Goal: Task Accomplishment & Management: Manage account settings

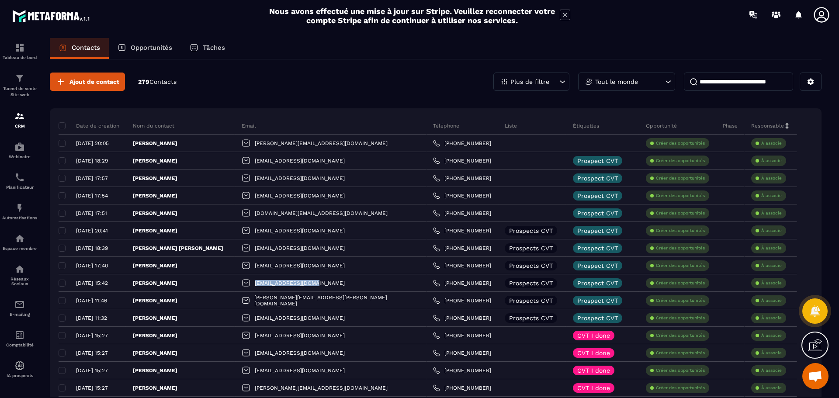
scroll to position [2239, 0]
click at [263, 79] on div "Ajout de contact 279 Contacts Plus de filtre Tout le monde" at bounding box center [436, 82] width 772 height 18
click at [260, 73] on div "Ajout de contact 279 Contacts Plus de filtre Tout le monde" at bounding box center [436, 82] width 772 height 18
click at [812, 79] on icon at bounding box center [811, 82] width 8 height 8
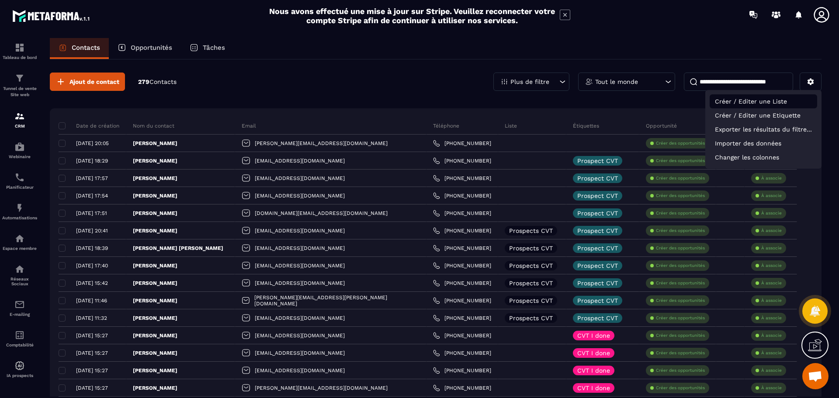
click at [777, 99] on p "Créer / Editer une Liste" at bounding box center [763, 101] width 107 height 14
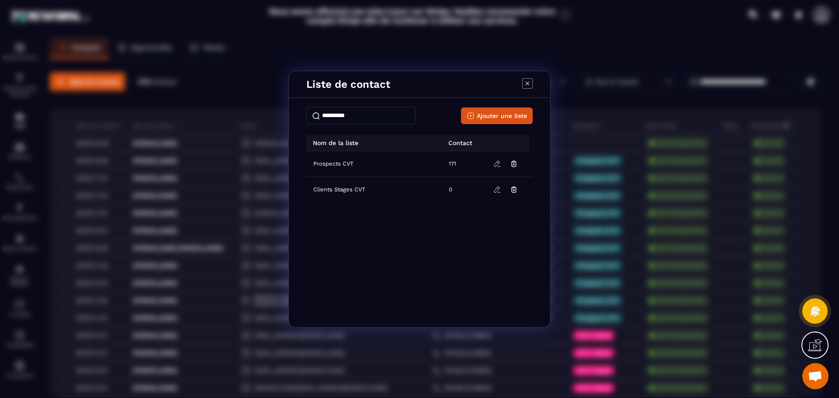
click at [382, 119] on input "Modal window" at bounding box center [360, 115] width 109 height 17
type input "**********"
click at [482, 117] on span "Ajouter une liste" at bounding box center [502, 115] width 50 height 9
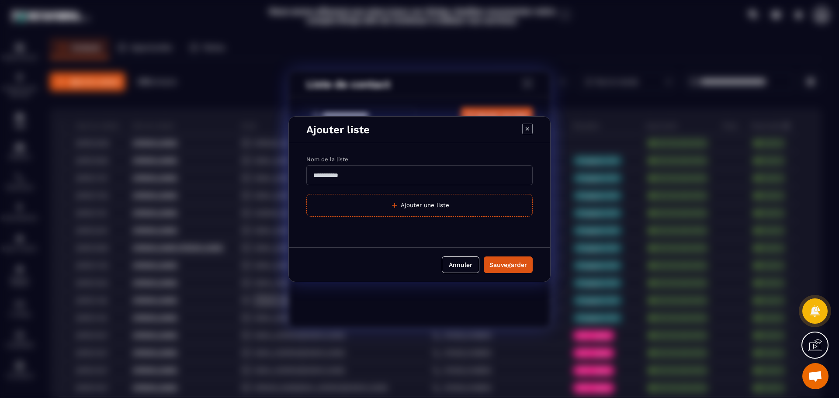
click at [351, 178] on input "Modal window" at bounding box center [419, 175] width 226 height 20
type input "*"
type input "**********"
click at [504, 263] on div "Sauvegarder" at bounding box center [508, 264] width 38 height 9
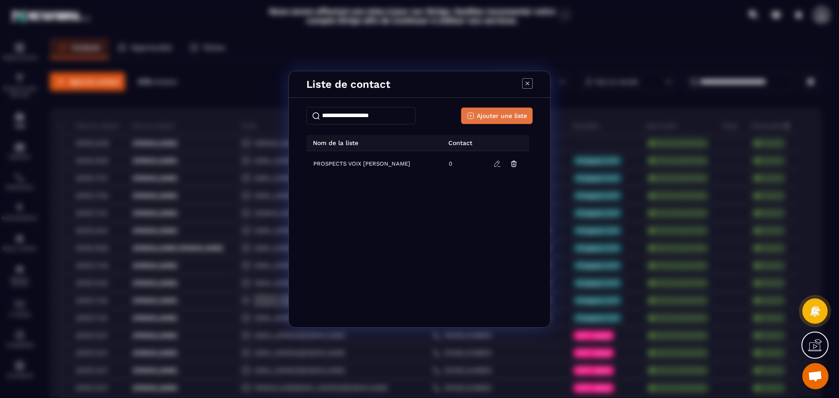
click at [489, 114] on span "Ajouter une liste" at bounding box center [502, 115] width 50 height 9
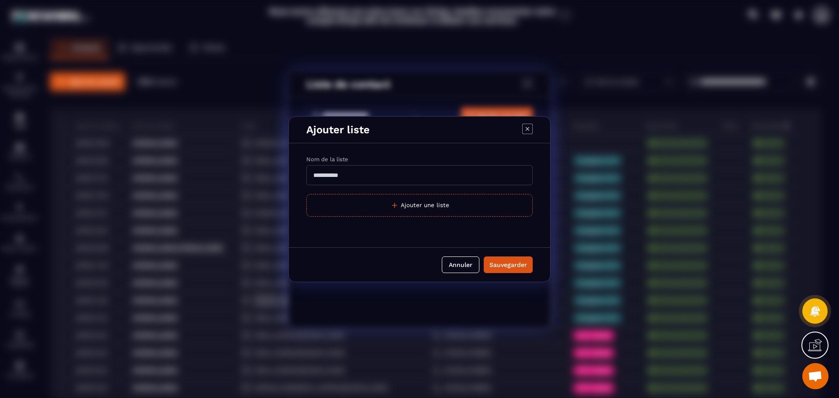
click at [525, 130] on icon "Modal window" at bounding box center [527, 129] width 10 height 10
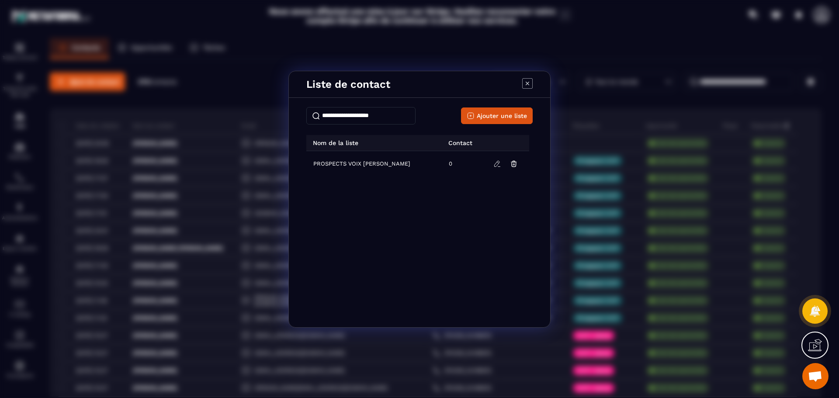
click at [416, 204] on div "PROSPECTS VOIX [PERSON_NAME] 0" at bounding box center [419, 230] width 226 height 159
click at [530, 80] on icon "Modal window" at bounding box center [527, 83] width 10 height 10
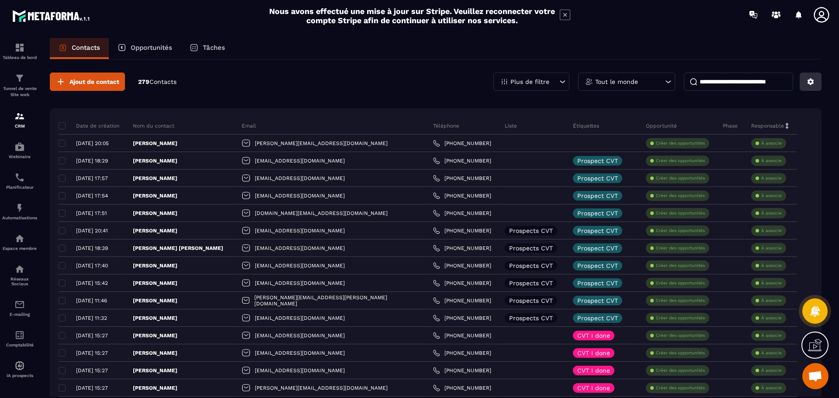
click at [815, 80] on button at bounding box center [811, 82] width 22 height 18
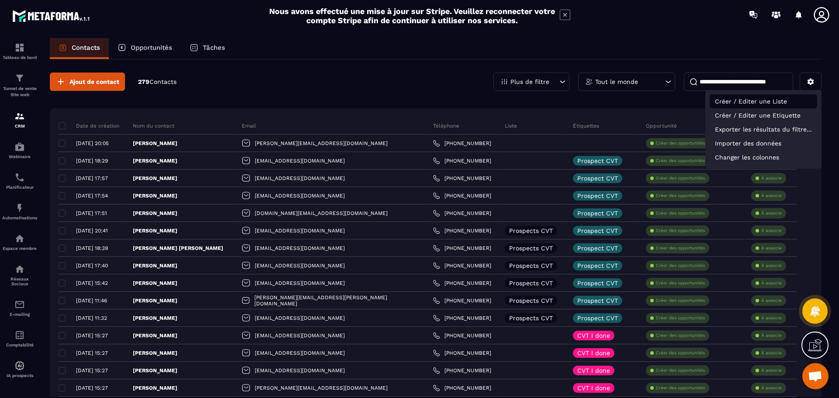
click at [772, 102] on p "Créer / Editer une Liste" at bounding box center [763, 101] width 107 height 14
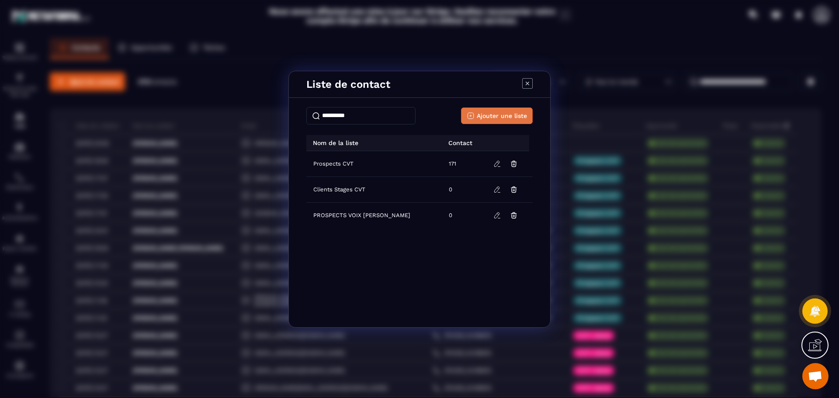
click at [511, 115] on span "Ajouter une liste" at bounding box center [502, 115] width 50 height 9
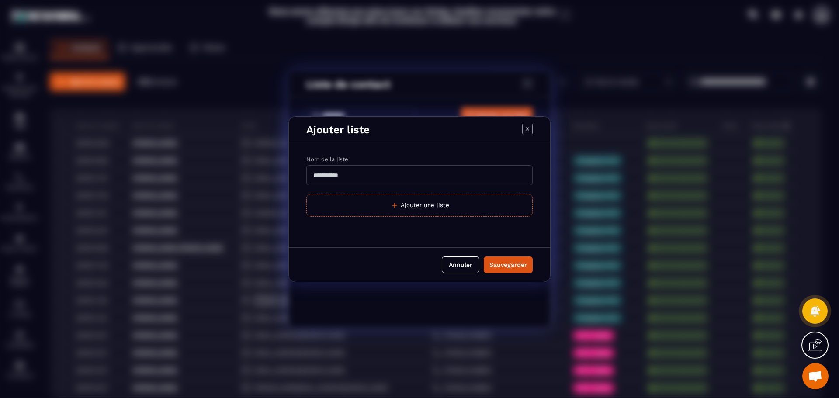
click at [433, 176] on input "Modal window" at bounding box center [419, 175] width 226 height 20
type input "**********"
click at [498, 260] on div "Sauvegarder" at bounding box center [508, 264] width 38 height 9
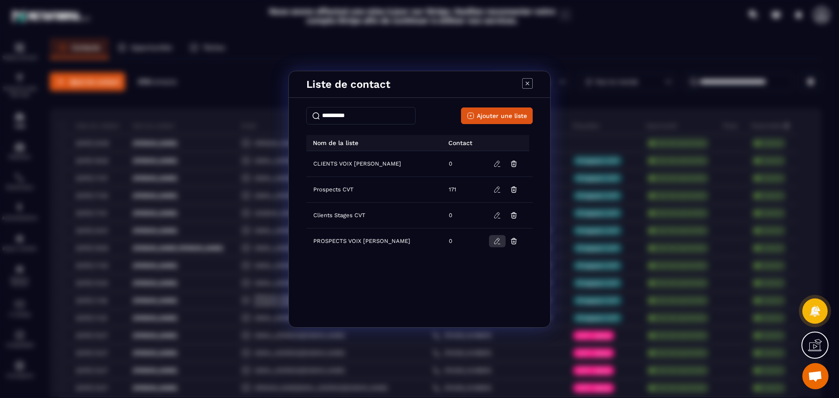
click at [494, 242] on icon "Modal window" at bounding box center [497, 241] width 8 height 8
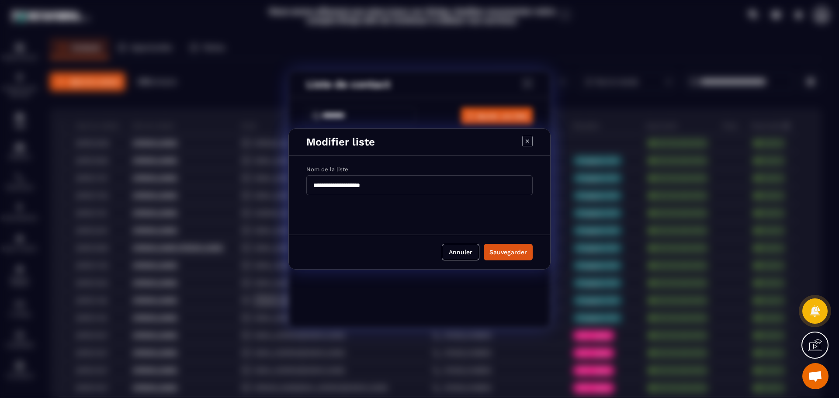
click at [509, 249] on div "Sauvegarder" at bounding box center [508, 252] width 38 height 9
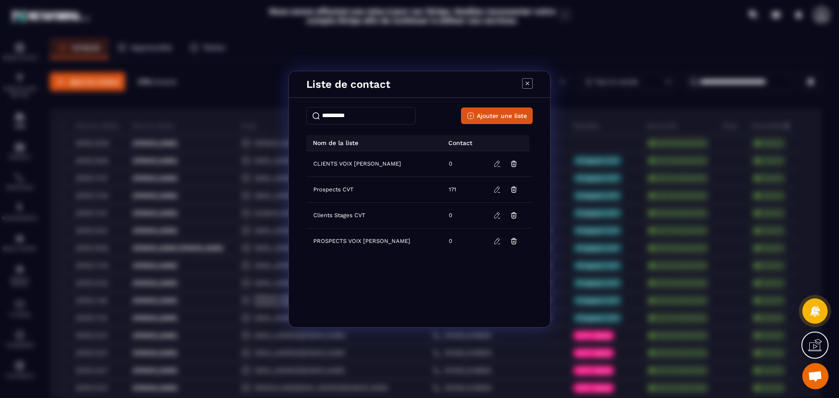
click at [529, 83] on icon "Modal window" at bounding box center [527, 83] width 10 height 10
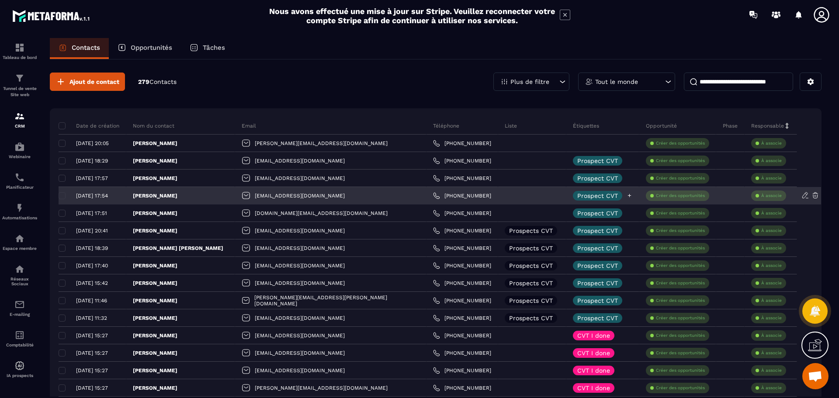
click at [627, 196] on icon at bounding box center [630, 196] width 6 height 6
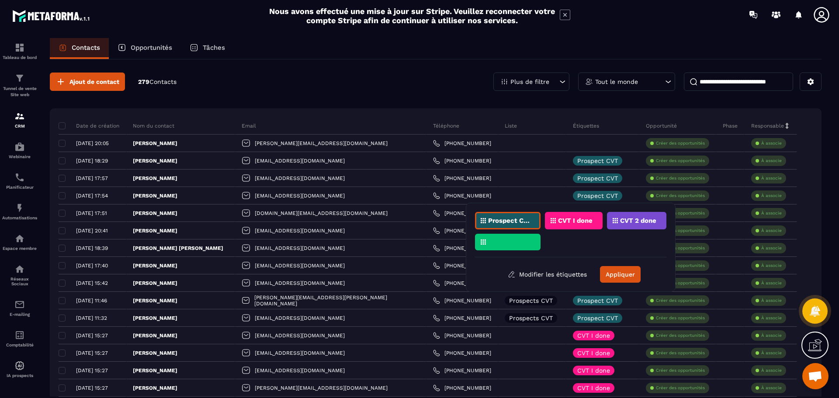
drag, startPoint x: 517, startPoint y: 220, endPoint x: 531, endPoint y: 220, distance: 13.5
click at [517, 220] on p "Prospect CVT" at bounding box center [509, 221] width 42 height 6
click at [570, 220] on p "CVT I done" at bounding box center [575, 221] width 35 height 6
click at [620, 274] on button "Appliquer" at bounding box center [620, 274] width 41 height 17
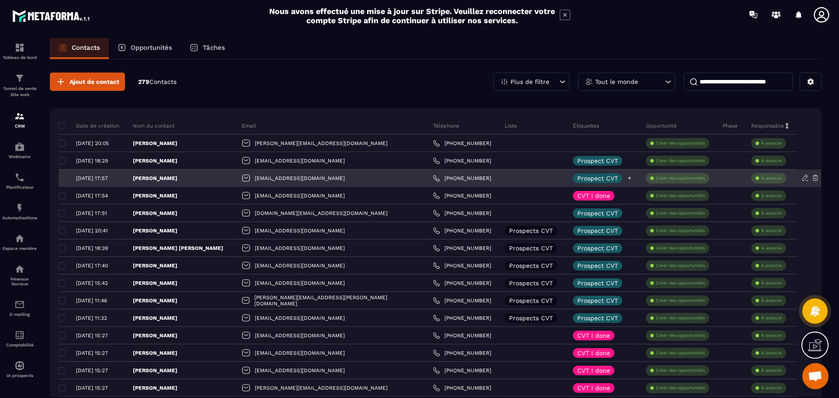
click at [627, 177] on icon at bounding box center [630, 178] width 6 height 6
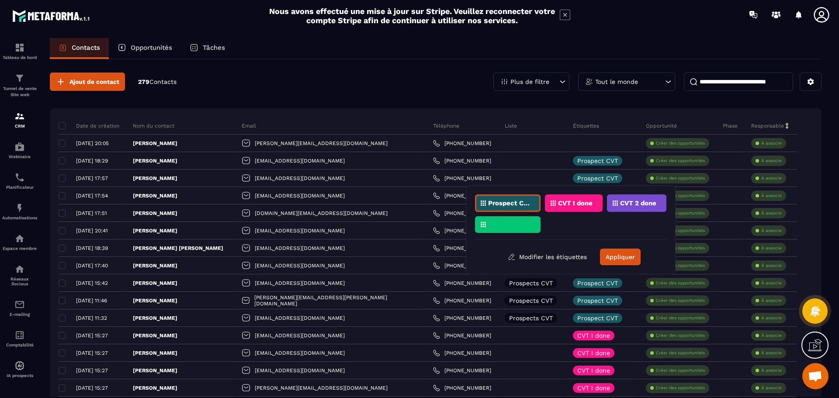
click at [573, 199] on div "CVT I done" at bounding box center [574, 202] width 58 height 17
click at [517, 204] on p "Prospect CVT" at bounding box center [509, 203] width 42 height 6
click at [620, 257] on button "Appliquer" at bounding box center [620, 257] width 41 height 17
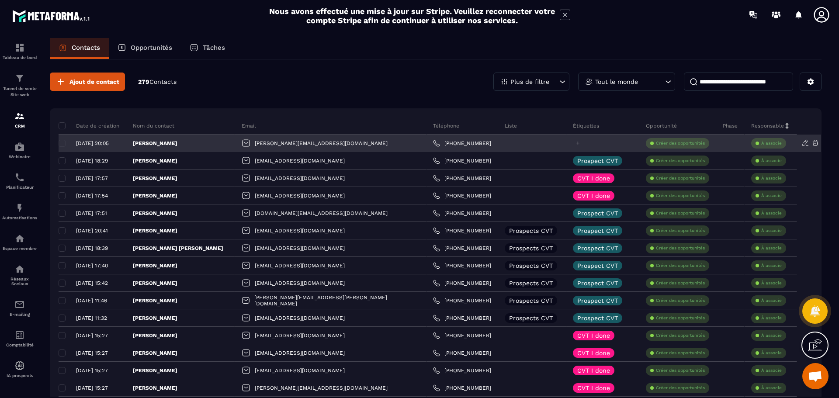
click at [575, 142] on icon at bounding box center [578, 143] width 6 height 6
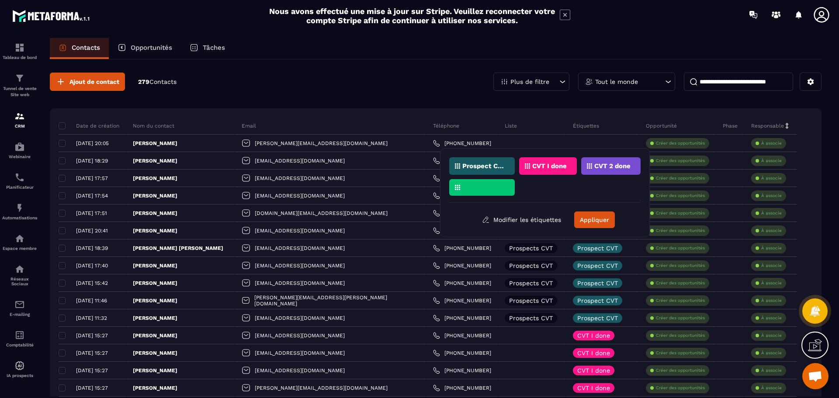
click at [535, 163] on p "CVT I done" at bounding box center [549, 166] width 35 height 6
click at [592, 217] on button "Appliquer" at bounding box center [594, 219] width 41 height 17
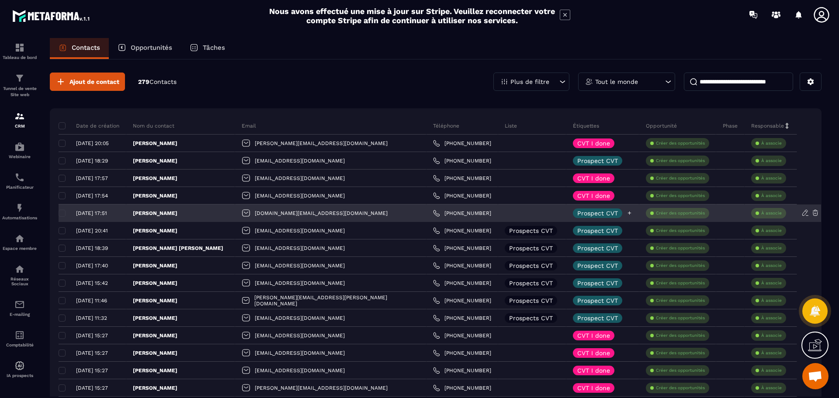
click at [627, 212] on icon at bounding box center [630, 213] width 6 height 6
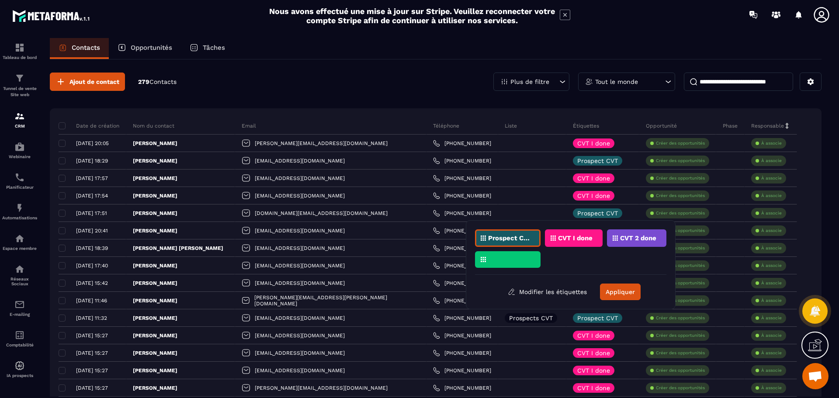
click at [579, 236] on p "CVT I done" at bounding box center [575, 238] width 35 height 6
click at [529, 235] on div "Prospect CVT" at bounding box center [508, 237] width 66 height 17
click at [618, 290] on button "Appliquer" at bounding box center [620, 292] width 41 height 17
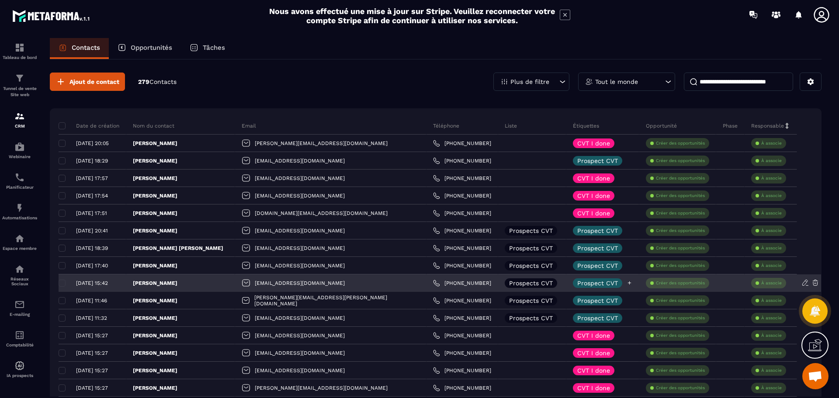
click at [627, 282] on icon at bounding box center [630, 283] width 6 height 6
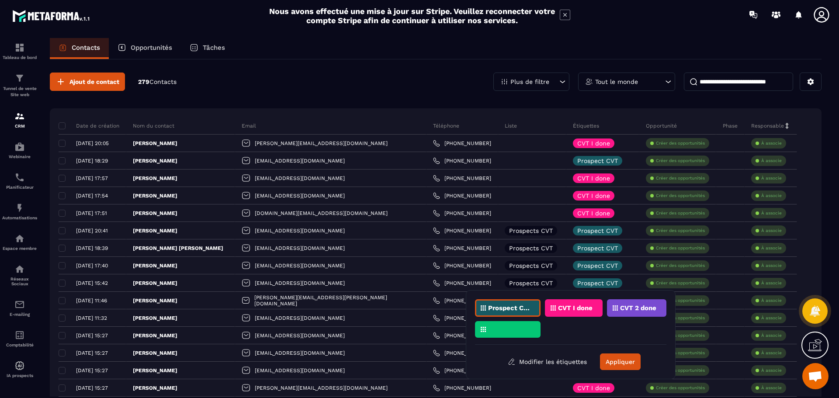
click at [580, 304] on div "CVT I done" at bounding box center [574, 307] width 58 height 17
click at [520, 306] on p "Prospect CVT" at bounding box center [509, 308] width 42 height 6
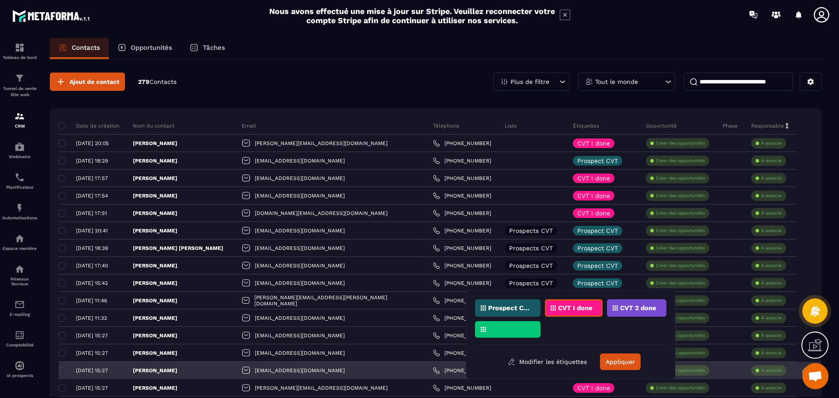
click at [610, 363] on button "Appliquer" at bounding box center [620, 361] width 41 height 17
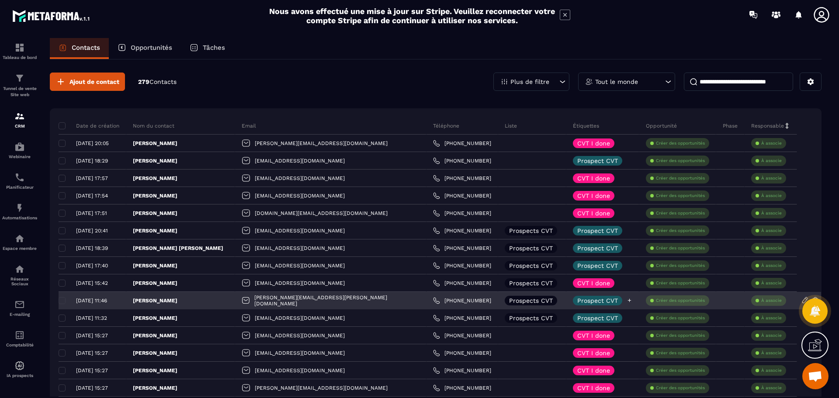
click at [628, 301] on icon at bounding box center [629, 300] width 3 height 3
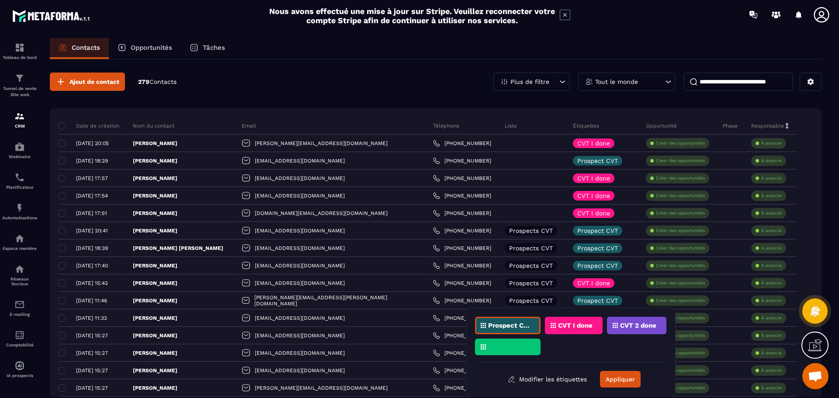
click at [573, 326] on p "CVT I done" at bounding box center [575, 325] width 35 height 6
click at [515, 326] on p "Prospect CVT" at bounding box center [509, 325] width 42 height 6
click at [623, 376] on button "Appliquer" at bounding box center [620, 379] width 41 height 17
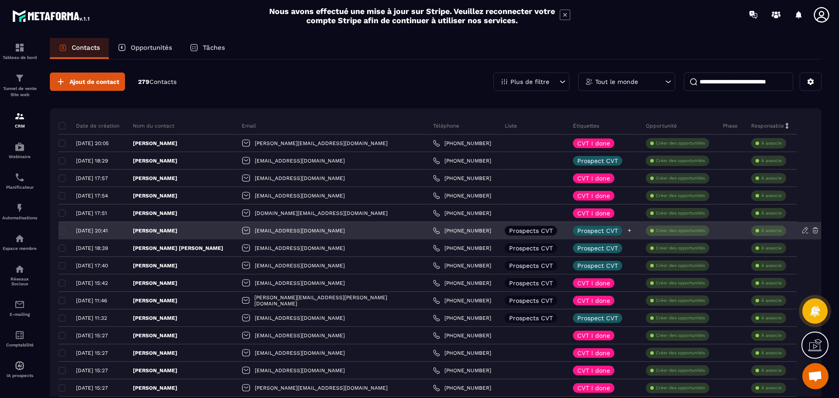
click at [627, 232] on icon at bounding box center [630, 231] width 6 height 6
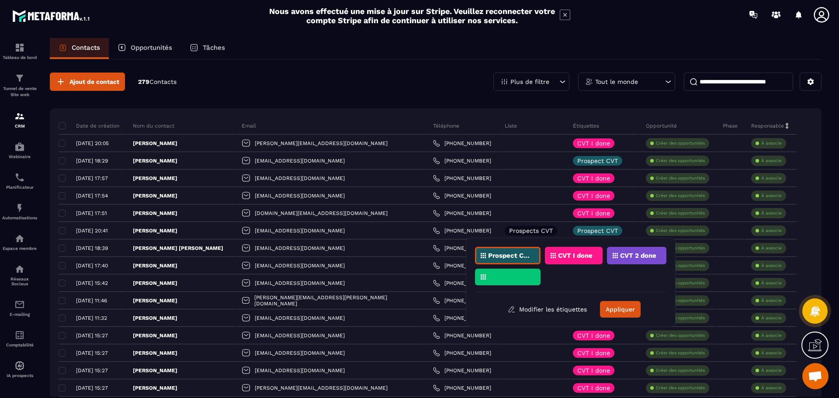
click at [583, 257] on p "CVT I done" at bounding box center [575, 256] width 35 height 6
click at [517, 253] on p "Prospect CVT" at bounding box center [509, 256] width 42 height 6
click at [618, 309] on button "Appliquer" at bounding box center [620, 309] width 41 height 17
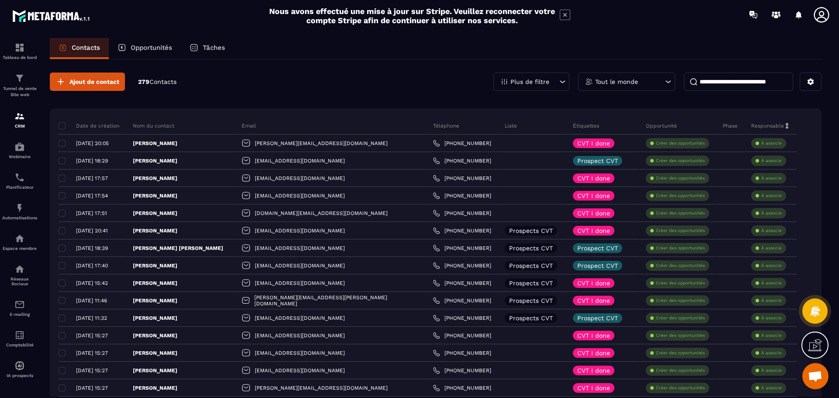
click at [747, 83] on input at bounding box center [738, 82] width 109 height 18
paste input "**********"
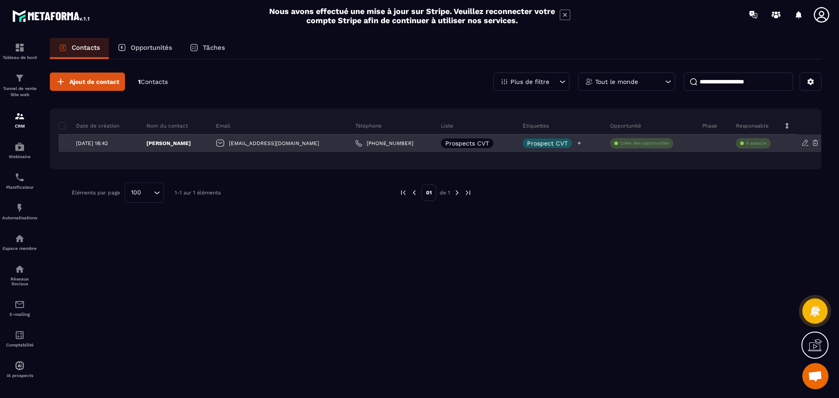
type input "**********"
click at [576, 142] on icon at bounding box center [579, 143] width 6 height 6
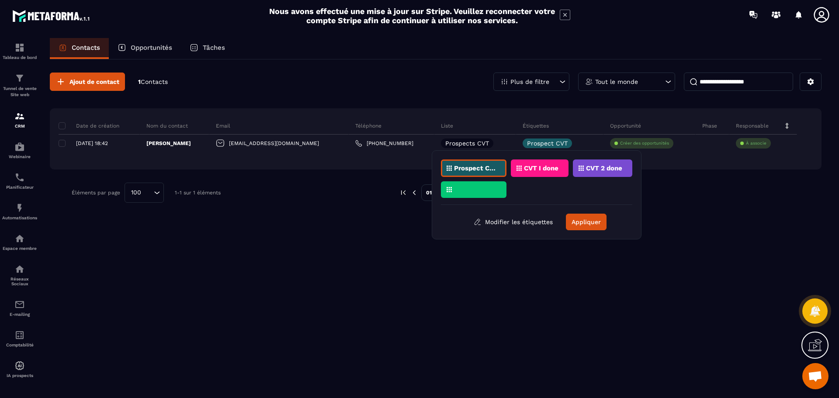
click at [547, 167] on p "CVT I done" at bounding box center [541, 168] width 35 height 6
click at [478, 167] on p "Prospect CVT" at bounding box center [475, 168] width 42 height 6
click at [576, 224] on button "Appliquer" at bounding box center [586, 222] width 41 height 17
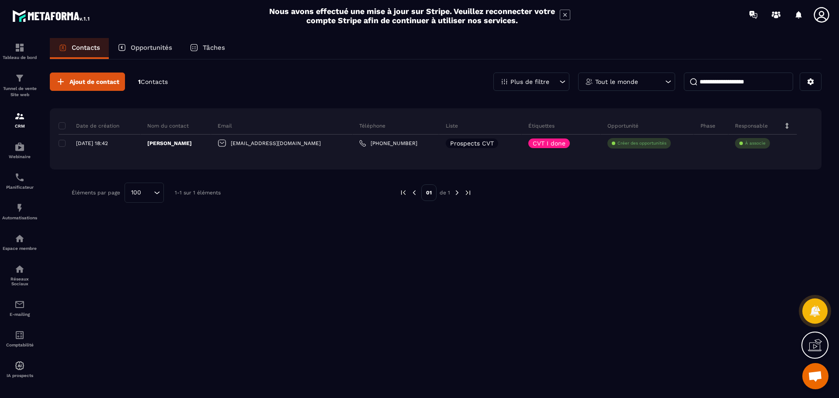
click at [282, 89] on div "**********" at bounding box center [436, 82] width 772 height 18
click at [296, 94] on div "**********" at bounding box center [436, 137] width 772 height 156
drag, startPoint x: 772, startPoint y: 83, endPoint x: 699, endPoint y: 83, distance: 73.0
click at [699, 83] on input "**********" at bounding box center [738, 82] width 109 height 18
